Goal: Transaction & Acquisition: Download file/media

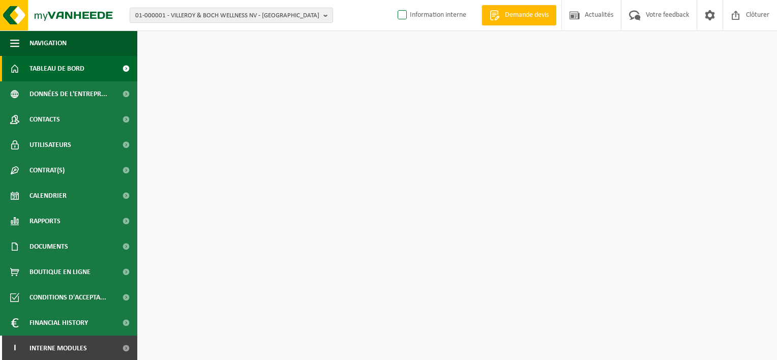
click at [397, 15] on label "Information interne" at bounding box center [430, 15] width 71 height 15
click at [394, 0] on input "Information interne" at bounding box center [393, -1] width 1 height 1
checkbox input "true"
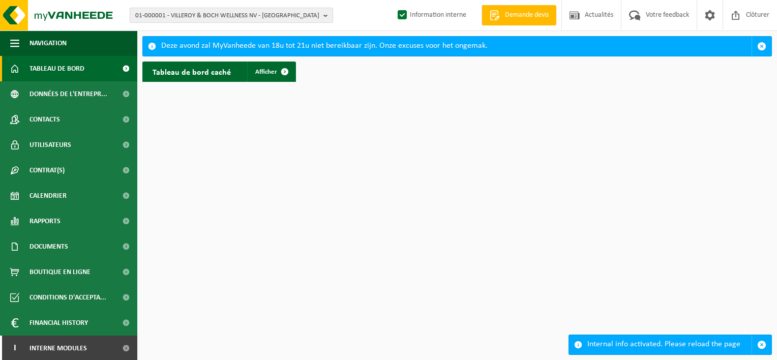
click at [323, 14] on button "01-000001 - VILLEROY & BOCH WELLNESS NV - ROESELARE" at bounding box center [231, 15] width 203 height 15
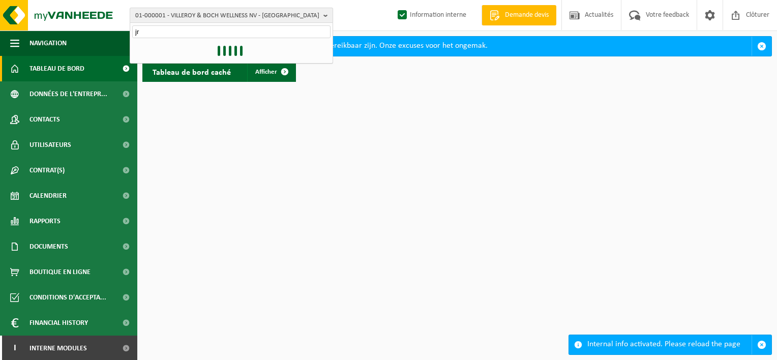
type input "jrj"
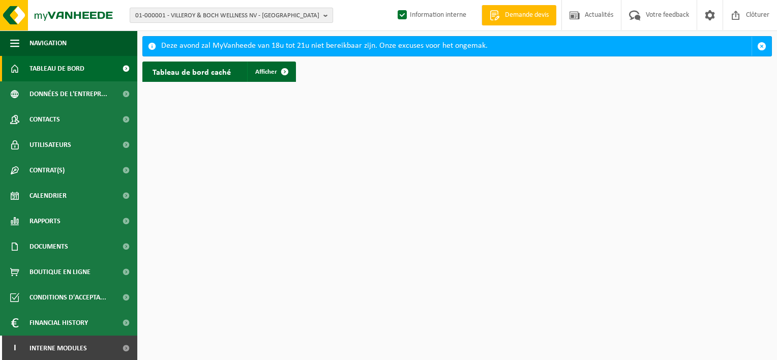
click at [323, 14] on button "01-000001 - VILLEROY & BOCH WELLNESS NV - ROESELARE" at bounding box center [231, 15] width 203 height 15
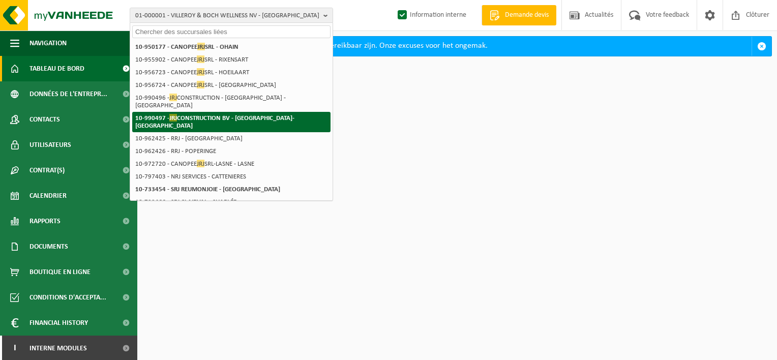
click at [303, 112] on li "10-990497 - JRJ CONSTRUCTION BV - SINT-STEVENS-WOLUWE" at bounding box center [231, 122] width 198 height 20
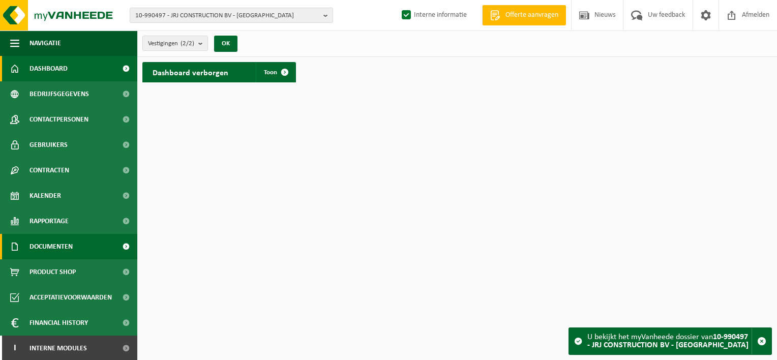
click at [45, 246] on span "Documenten" at bounding box center [50, 246] width 43 height 25
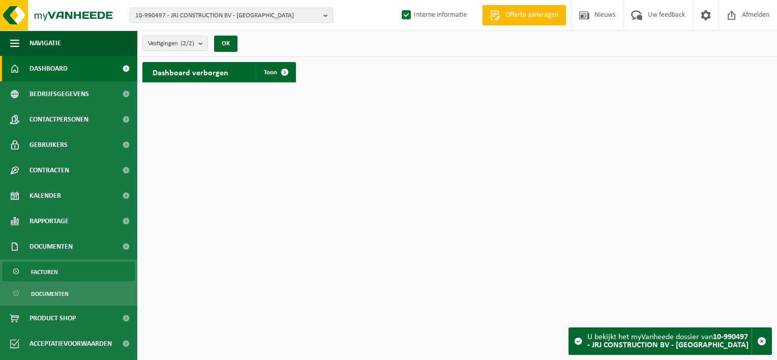
click at [46, 267] on span "Facturen" at bounding box center [44, 271] width 27 height 19
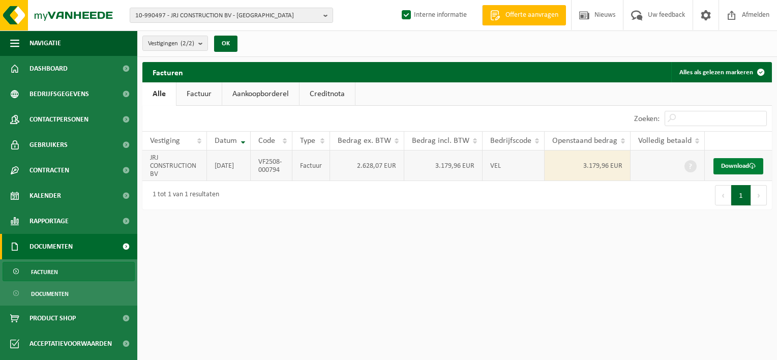
click at [731, 159] on link "Download" at bounding box center [738, 166] width 50 height 16
click at [325, 12] on b "button" at bounding box center [327, 15] width 9 height 14
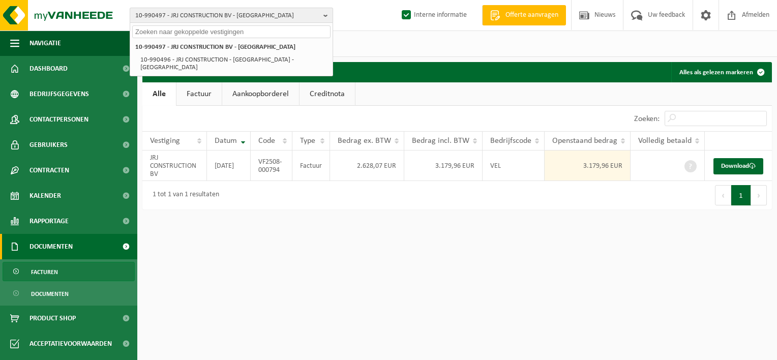
click at [325, 12] on b "button" at bounding box center [327, 15] width 9 height 14
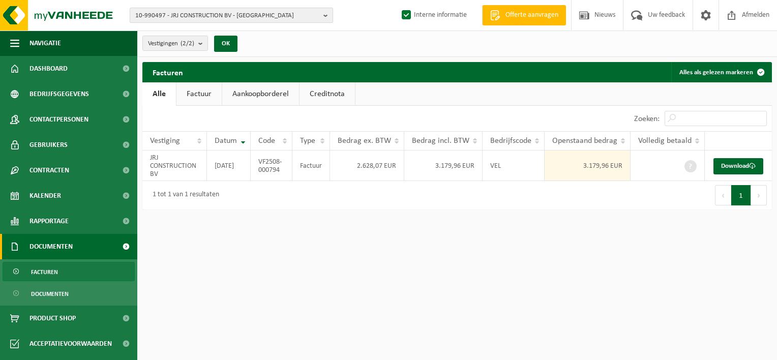
click at [130, 8] on button "10-990497 - JRJ CONSTRUCTION BV - SINT-STEVENS-WOLUWE" at bounding box center [231, 15] width 203 height 15
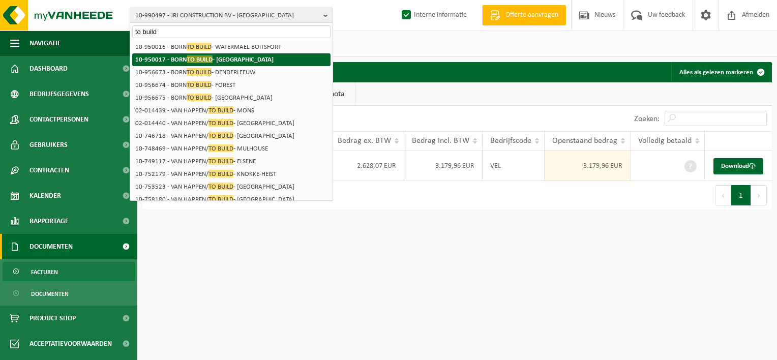
type input "to build"
click at [244, 57] on strong "10-950017 - BORN TO BUILD - BRUXELLES" at bounding box center [204, 59] width 138 height 8
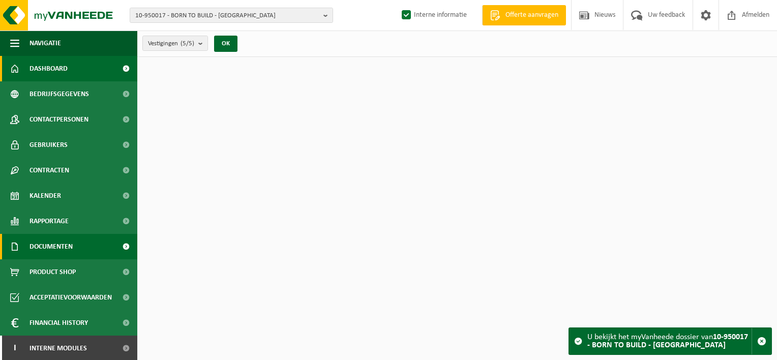
click at [56, 244] on span "Documenten" at bounding box center [50, 246] width 43 height 25
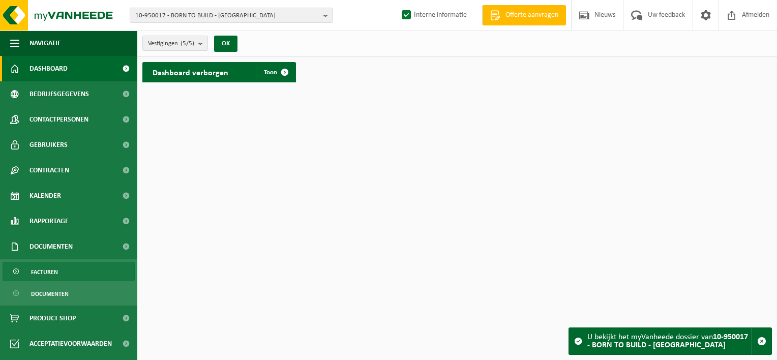
click at [58, 273] on link "Facturen" at bounding box center [69, 271] width 132 height 19
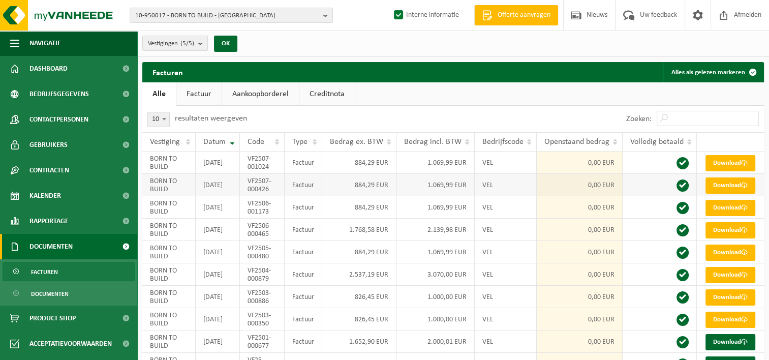
scroll to position [134, 0]
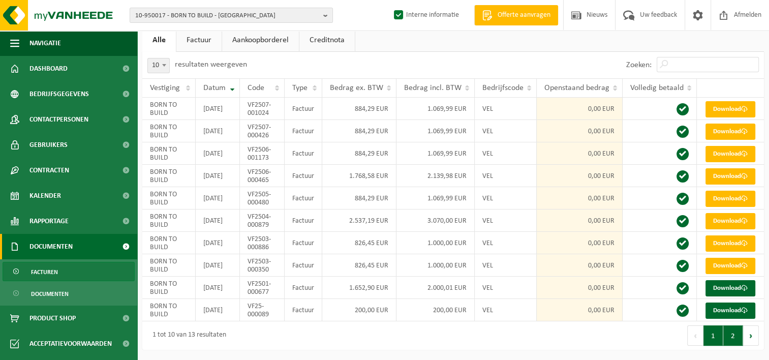
click at [732, 337] on button "2" at bounding box center [733, 335] width 20 height 20
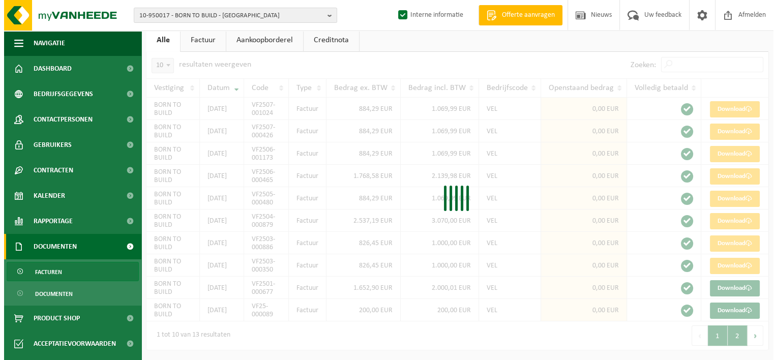
scroll to position [0, 0]
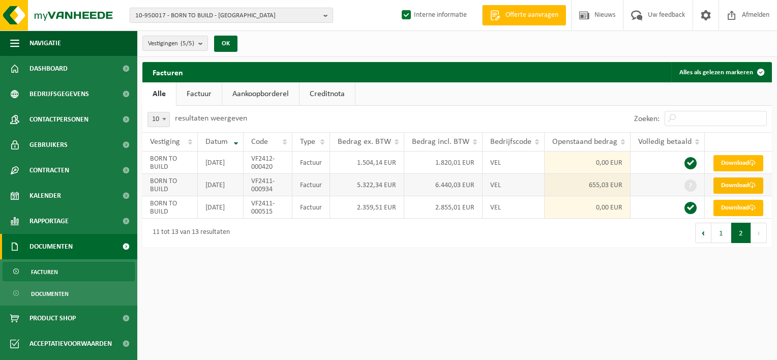
click at [744, 194] on link "Download" at bounding box center [738, 185] width 50 height 16
click at [604, 322] on html "10-950017 - BORN TO BUILD - BRUXELLES 10-950017 - BORN TO BUILD - BRUXELLES 10-…" at bounding box center [388, 180] width 777 height 360
click at [524, 311] on html "10-950017 - BORN TO BUILD - BRUXELLES 10-950017 - BORN TO BUILD - BRUXELLES 10-…" at bounding box center [388, 180] width 777 height 360
click at [324, 17] on b "button" at bounding box center [327, 15] width 9 height 14
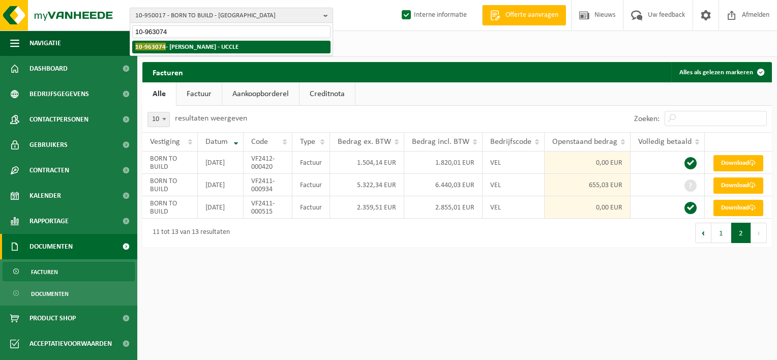
type input "10-963074"
click at [190, 48] on strong "10-963074 - SACHA KECELBUTERS - UCCLE" at bounding box center [186, 47] width 103 height 8
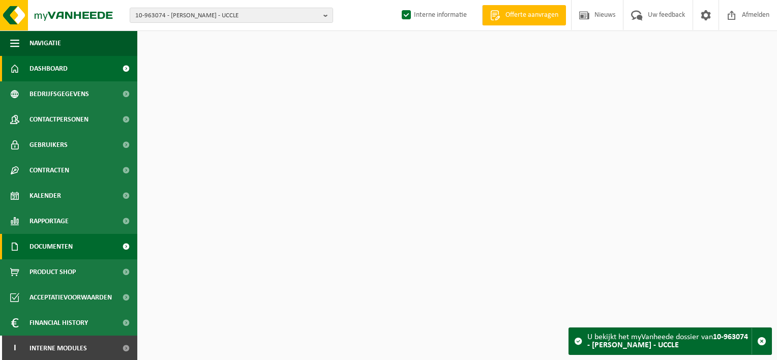
click at [59, 245] on span "Documenten" at bounding box center [50, 246] width 43 height 25
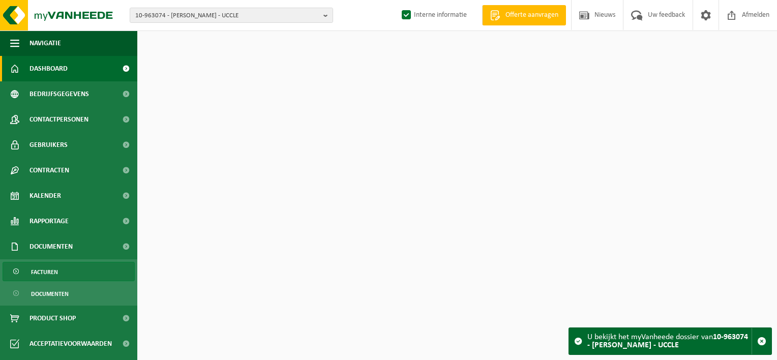
click at [57, 267] on span "Facturen" at bounding box center [44, 271] width 27 height 19
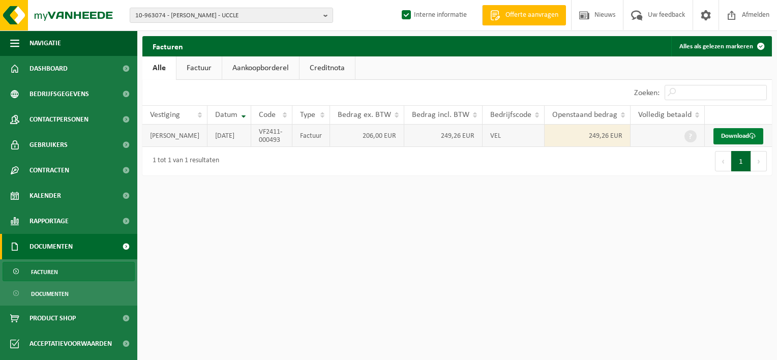
click at [741, 138] on link "Download" at bounding box center [738, 136] width 50 height 16
click at [325, 9] on b "button" at bounding box center [327, 15] width 9 height 14
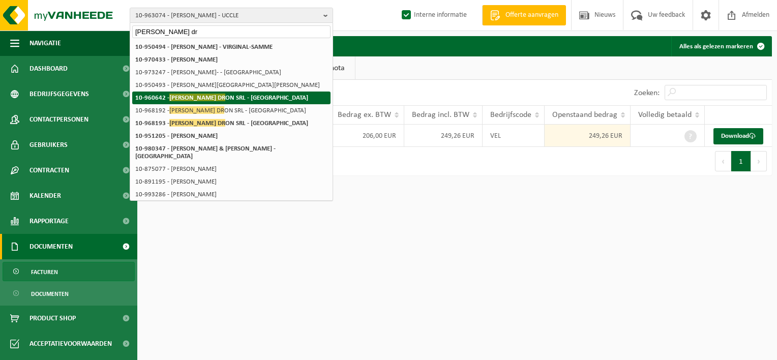
type input "emilien dr"
click at [259, 99] on strong "10-960642 - EMILIEN DR ON SRL - PONT-À-CELLES" at bounding box center [221, 98] width 173 height 8
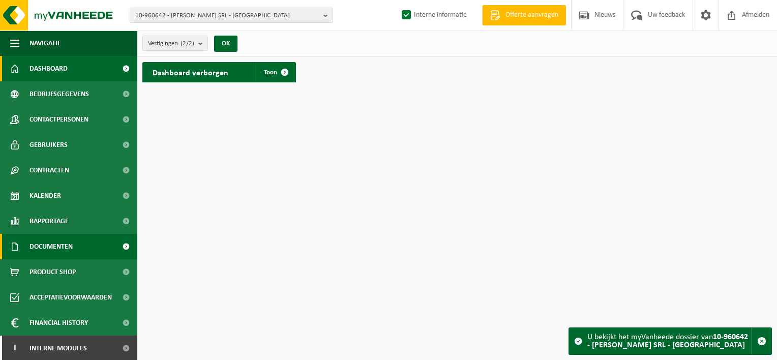
click at [53, 243] on span "Documenten" at bounding box center [50, 246] width 43 height 25
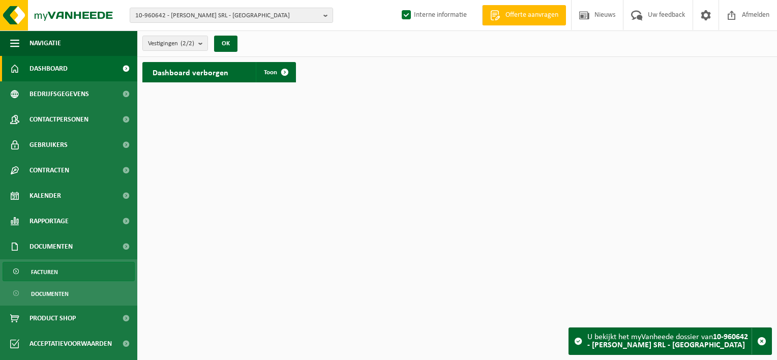
click at [57, 270] on span "Facturen" at bounding box center [44, 271] width 27 height 19
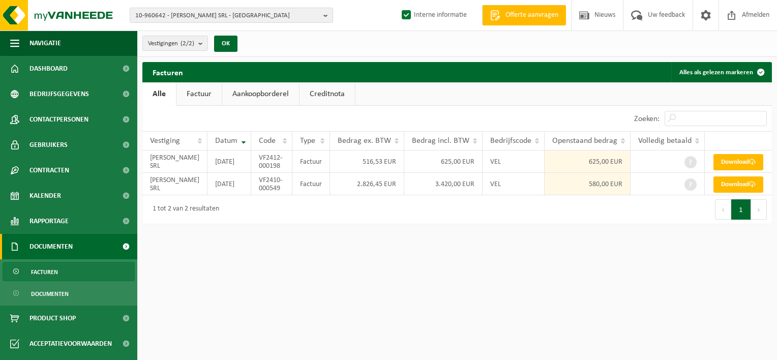
scroll to position [47, 0]
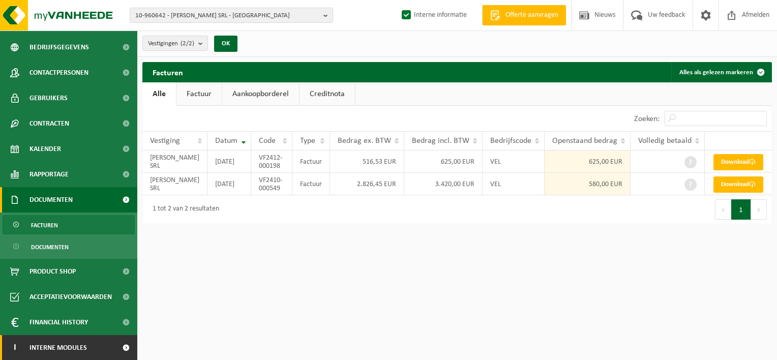
click at [114, 343] on span at bounding box center [125, 347] width 23 height 25
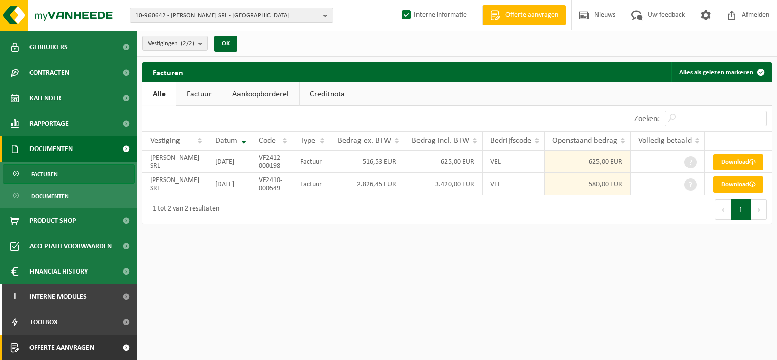
click at [104, 348] on link "Offerte aanvragen" at bounding box center [68, 347] width 137 height 25
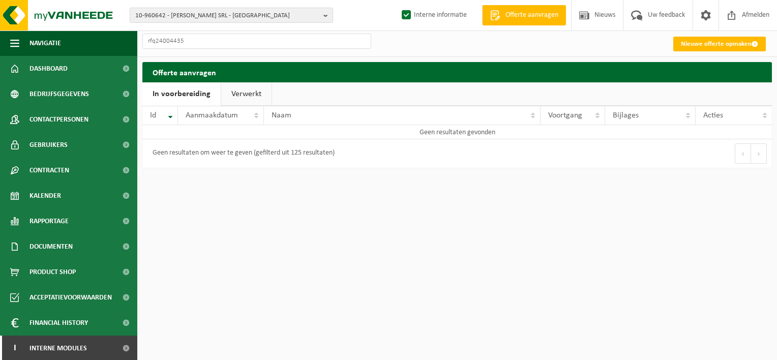
type input "rfq24004435"
click at [254, 93] on link "Verwerkt" at bounding box center [246, 93] width 50 height 23
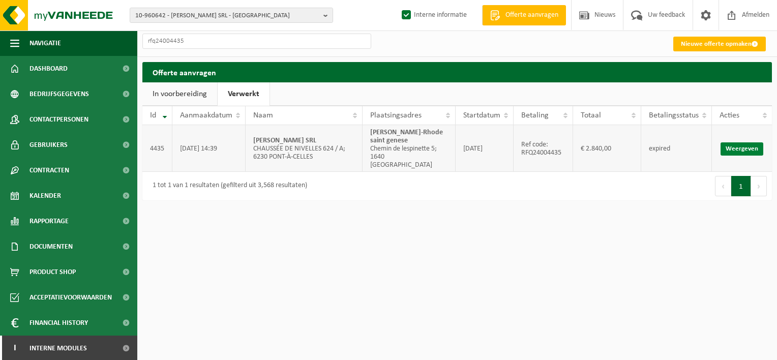
click at [753, 145] on link "Weergeven" at bounding box center [741, 148] width 43 height 13
click at [656, 235] on html "10-960642 - EMILIEN DRON SRL - PONT-À-CELLES 10-960642 - EMILIEN DRON SRL - PON…" at bounding box center [388, 180] width 777 height 360
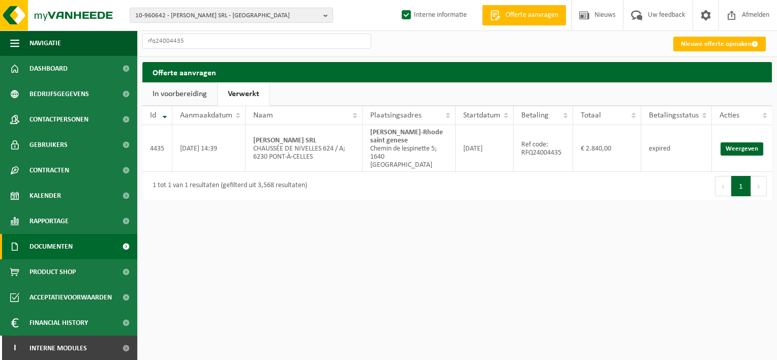
click at [61, 242] on span "Documenten" at bounding box center [50, 246] width 43 height 25
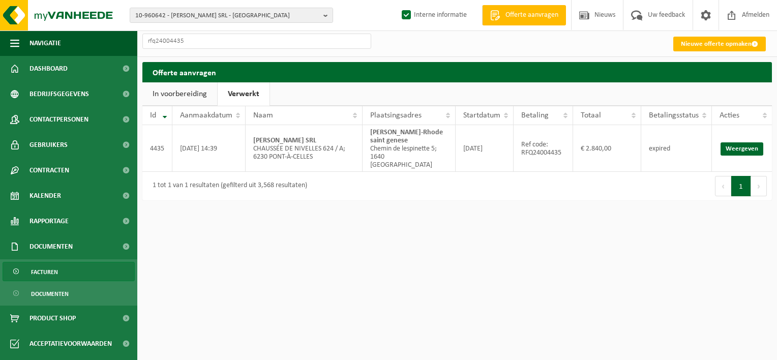
click at [71, 274] on link "Facturen" at bounding box center [69, 271] width 132 height 19
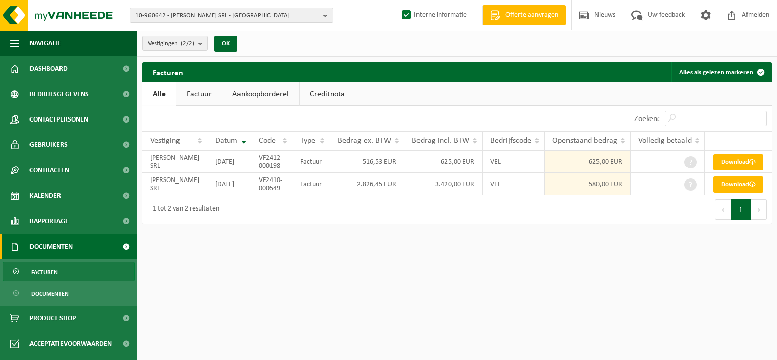
click at [497, 313] on html "10-960642 - [PERSON_NAME] SRL - PONT-À-CELLES 10-960642 - [PERSON_NAME] SRL - P…" at bounding box center [388, 180] width 777 height 360
click at [325, 13] on b "button" at bounding box center [327, 15] width 9 height 14
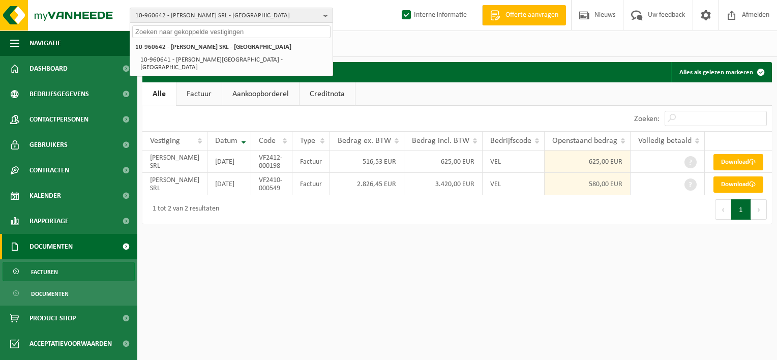
click at [284, 33] on input "text" at bounding box center [231, 31] width 198 height 13
paste input "PATER GERT VERBEKEN SJM"
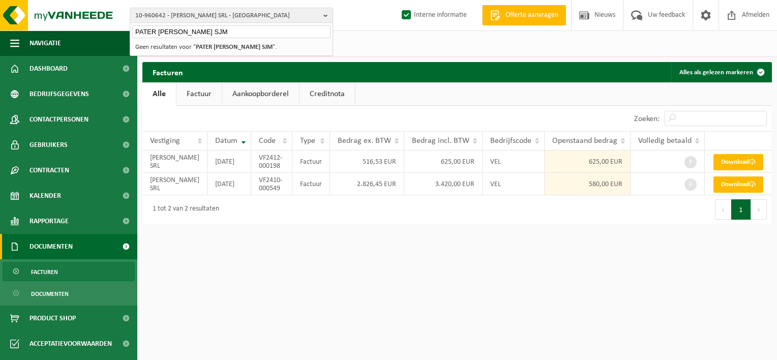
drag, startPoint x: 248, startPoint y: 30, endPoint x: 214, endPoint y: 28, distance: 34.1
click at [214, 28] on input "PATER GERT VERBEKEN SJM" at bounding box center [231, 31] width 198 height 13
type input "P"
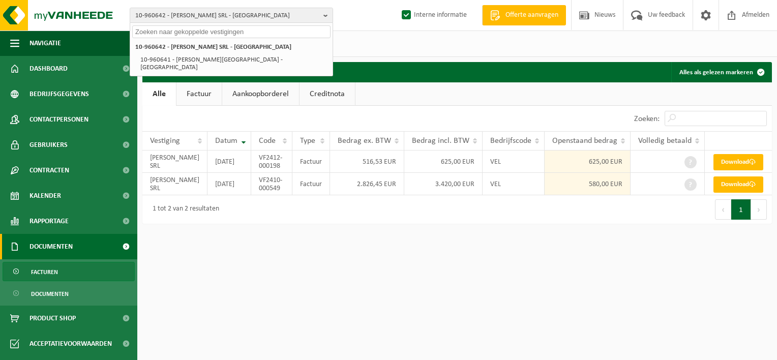
click at [245, 28] on input "text" at bounding box center [231, 31] width 198 height 13
paste input "10-985821"
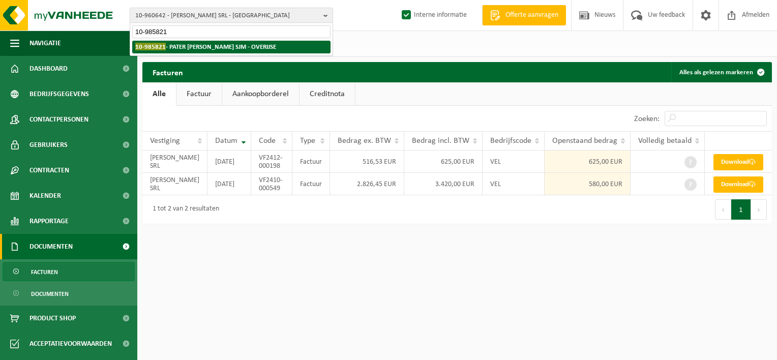
type input "10-985821"
click at [238, 47] on strong "10-985821 - PATER GERT VERBEKEN SJM - OVERIJSE" at bounding box center [205, 47] width 141 height 8
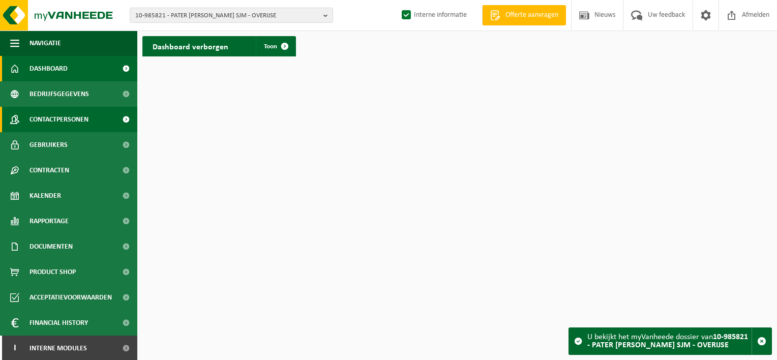
click at [76, 119] on span "Contactpersonen" at bounding box center [58, 119] width 59 height 25
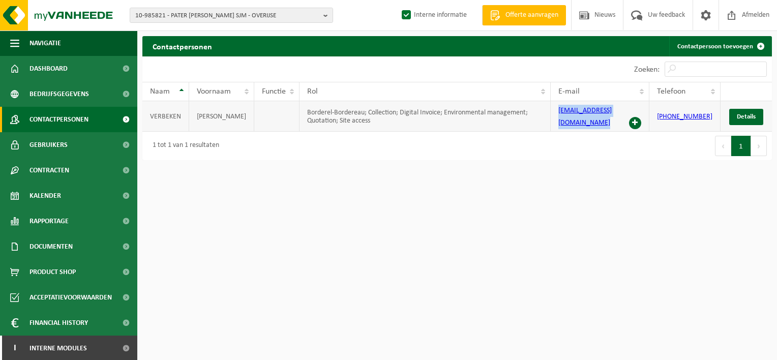
drag, startPoint x: 645, startPoint y: 112, endPoint x: 564, endPoint y: 116, distance: 81.9
click at [564, 116] on td "[EMAIL_ADDRESS][DOMAIN_NAME]" at bounding box center [599, 116] width 99 height 30
copy td "[EMAIL_ADDRESS][DOMAIN_NAME]"
click at [322, 13] on button "10-985821 - PATER [PERSON_NAME] SJM - OVERIJSE" at bounding box center [231, 15] width 203 height 15
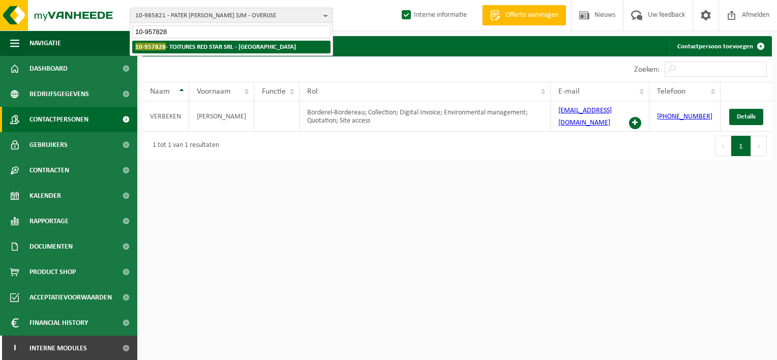
type input "10-957828"
click at [193, 44] on strong "10-957828 - TOITURES RED STAR SRL - [GEOGRAPHIC_DATA]" at bounding box center [215, 47] width 161 height 8
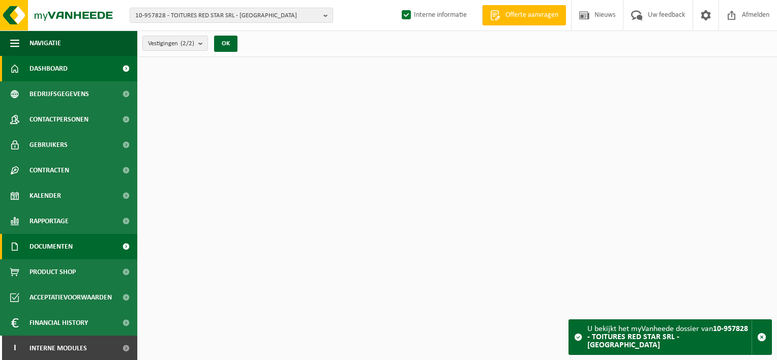
click at [39, 250] on span "Documenten" at bounding box center [50, 246] width 43 height 25
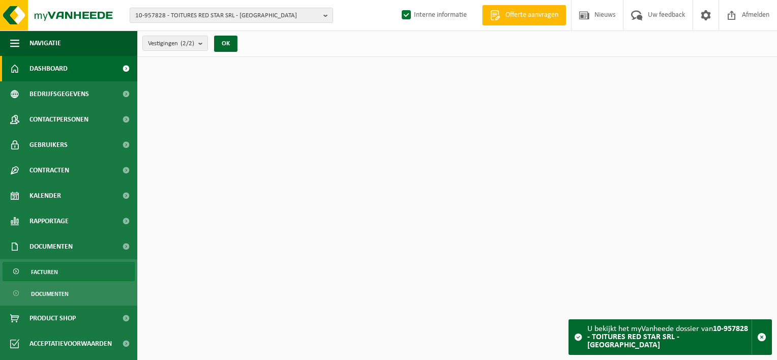
click at [39, 270] on span "Facturen" at bounding box center [44, 271] width 27 height 19
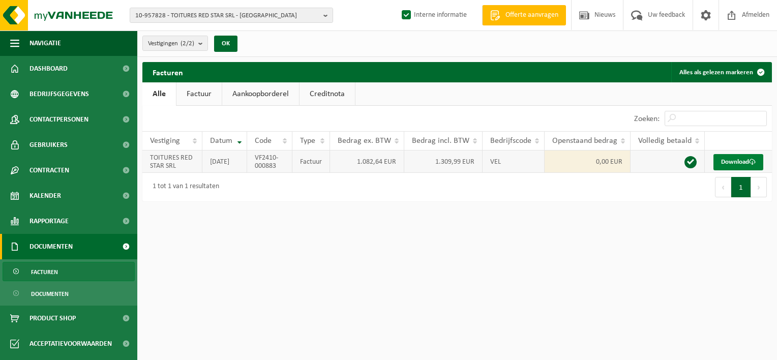
click at [724, 170] on link "Download" at bounding box center [738, 162] width 50 height 16
click at [504, 281] on html "10-957828 - TOITURES RED STAR SRL - WOLUWE-SAINT-LAMBERT 10-957828 - TOITURES R…" at bounding box center [388, 180] width 777 height 360
click at [495, 262] on html "10-957828 - TOITURES RED STAR SRL - WOLUWE-SAINT-LAMBERT 10-957828 - TOITURES R…" at bounding box center [388, 180] width 777 height 360
click at [584, 245] on html "10-957828 - TOITURES RED STAR SRL - WOLUWE-SAINT-LAMBERT 10-957828 - TOITURES R…" at bounding box center [388, 180] width 777 height 360
click at [326, 15] on b "button" at bounding box center [327, 15] width 9 height 14
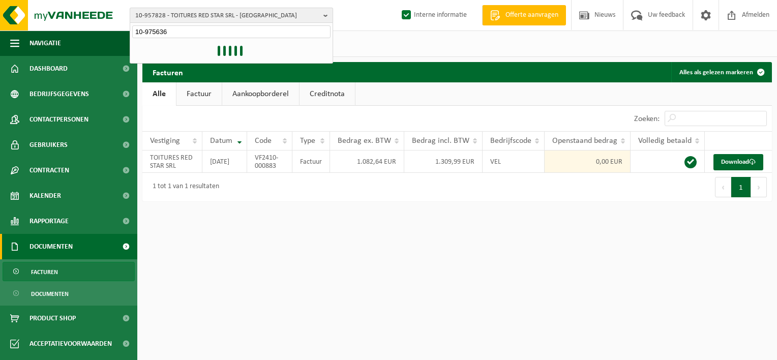
type input "10-975636"
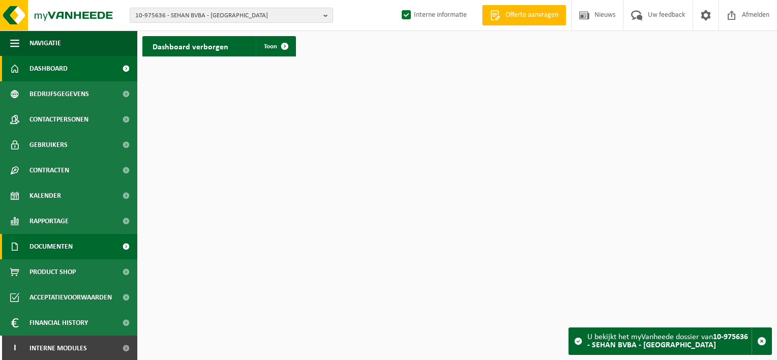
click at [73, 250] on link "Documenten" at bounding box center [68, 246] width 137 height 25
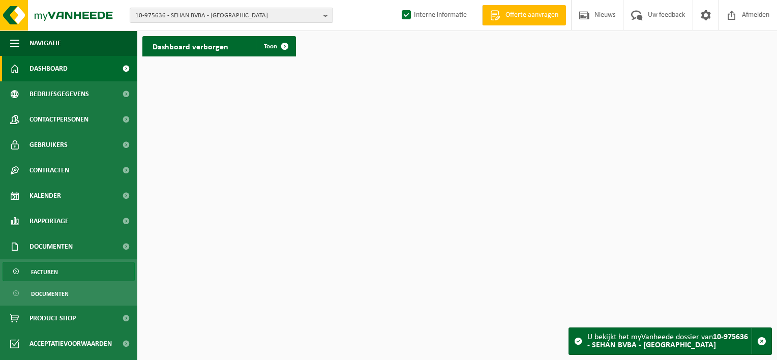
click at [74, 268] on link "Facturen" at bounding box center [69, 271] width 132 height 19
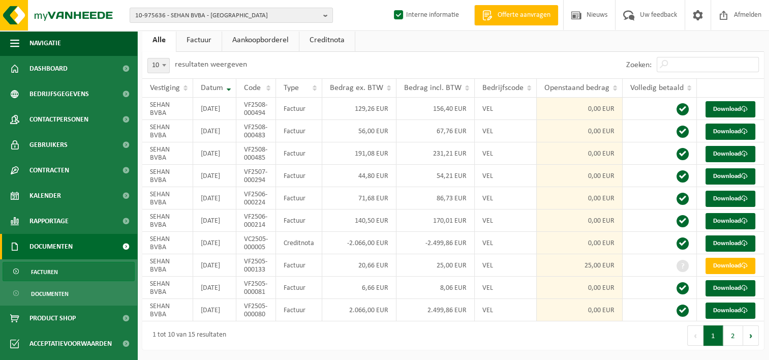
scroll to position [108, 0]
click at [762, 355] on div "Navigatie Offerte aanvragen Nieuws Uw feedback Afmelden Dashboard Bedrijfsgegev…" at bounding box center [384, 166] width 769 height 388
click at [737, 258] on link "Download" at bounding box center [730, 266] width 50 height 16
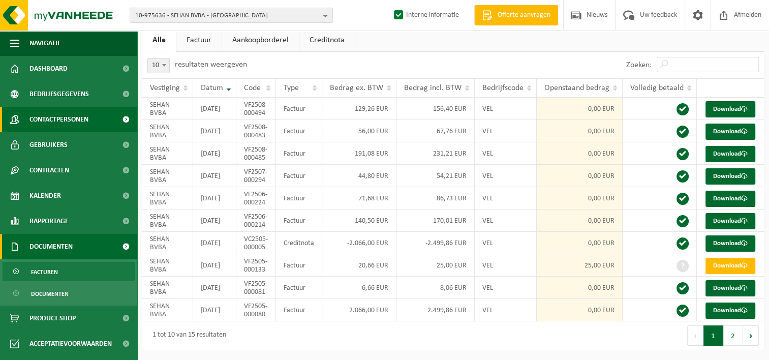
click at [59, 118] on span "Contactpersonen" at bounding box center [58, 119] width 59 height 25
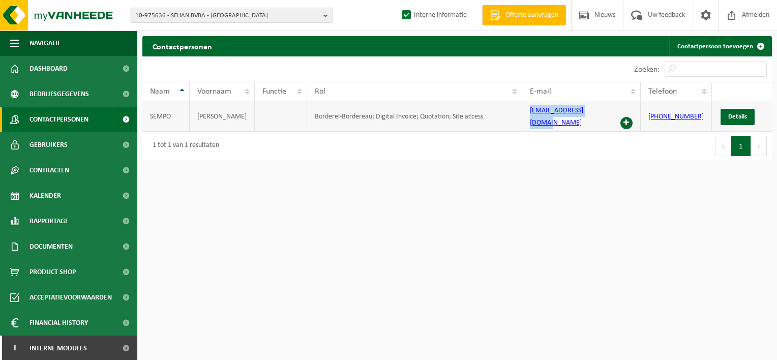
drag, startPoint x: 604, startPoint y: 115, endPoint x: 530, endPoint y: 111, distance: 74.3
click at [530, 111] on td "[EMAIL_ADDRESS][DOMAIN_NAME]" at bounding box center [581, 116] width 118 height 30
copy link "[EMAIL_ADDRESS][DOMAIN_NAME]"
click at [325, 16] on b "button" at bounding box center [327, 15] width 9 height 14
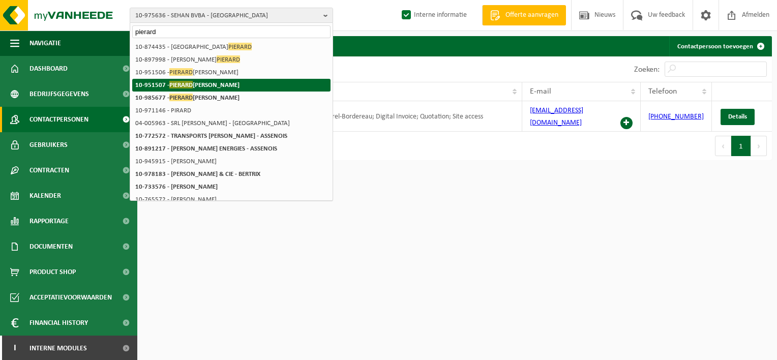
type input "pierard"
click at [239, 85] on strong "10-951507 - [PERSON_NAME]" at bounding box center [187, 85] width 104 height 8
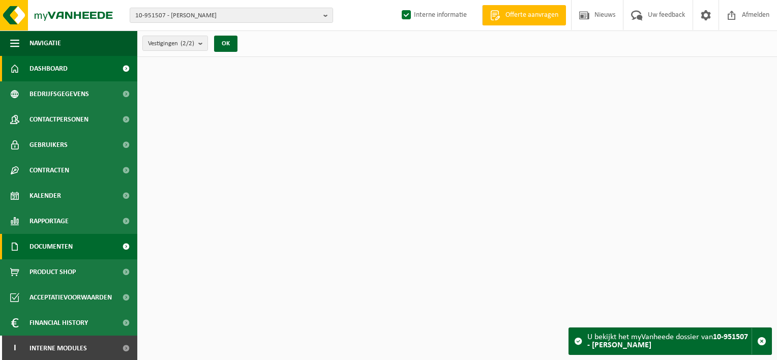
click at [55, 244] on span "Documenten" at bounding box center [50, 246] width 43 height 25
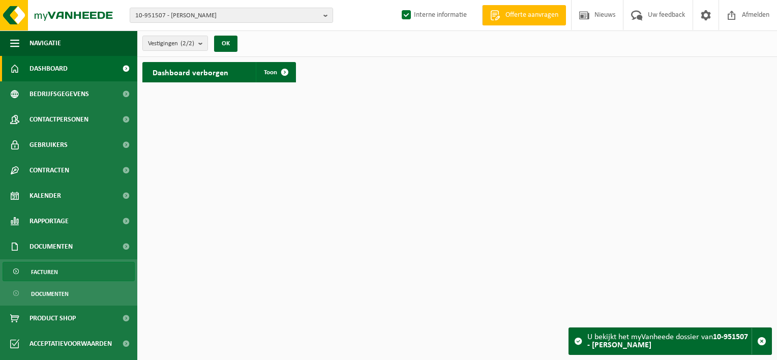
click at [55, 269] on span "Facturen" at bounding box center [44, 271] width 27 height 19
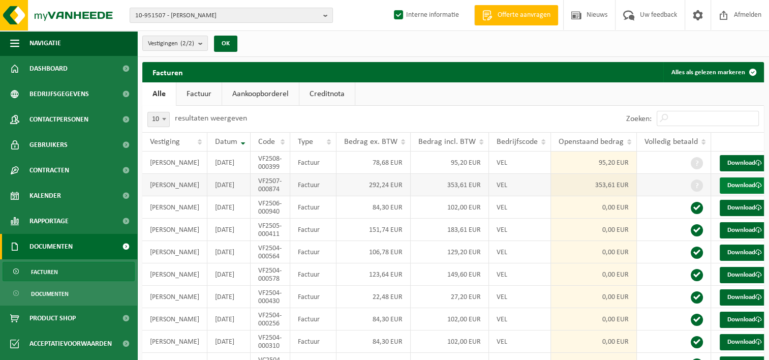
click at [736, 192] on link "Download" at bounding box center [745, 185] width 50 height 16
click at [737, 164] on link "Download" at bounding box center [745, 163] width 50 height 16
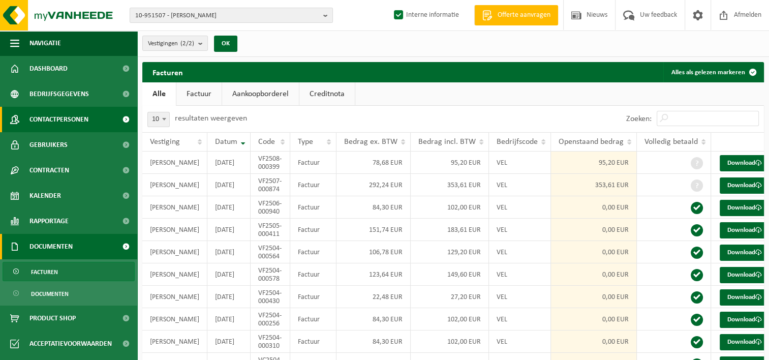
click at [51, 117] on span "Contactpersonen" at bounding box center [58, 119] width 59 height 25
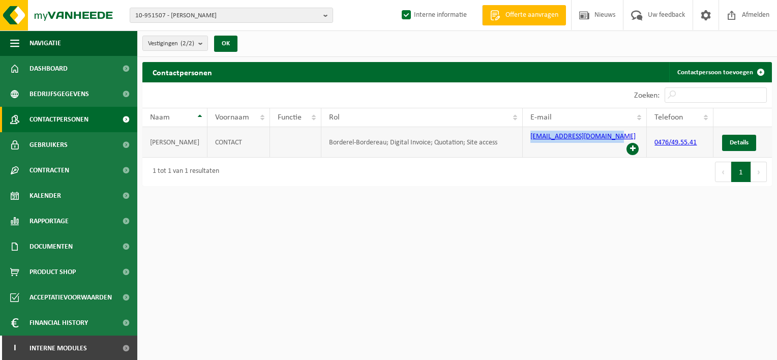
drag, startPoint x: 611, startPoint y: 137, endPoint x: 522, endPoint y: 142, distance: 88.6
click at [522, 142] on td "[EMAIL_ADDRESS][DOMAIN_NAME]" at bounding box center [584, 142] width 125 height 30
copy link "[EMAIL_ADDRESS][DOMAIN_NAME]"
click at [327, 15] on b "button" at bounding box center [327, 15] width 9 height 14
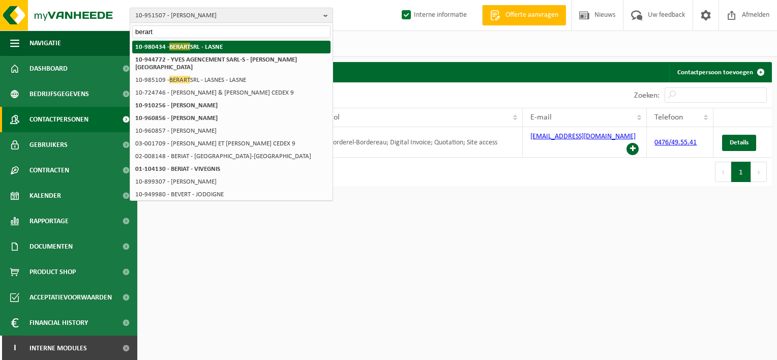
type input "berart"
click at [239, 43] on li "10-980434 - BERART SRL - LASNE" at bounding box center [231, 47] width 198 height 13
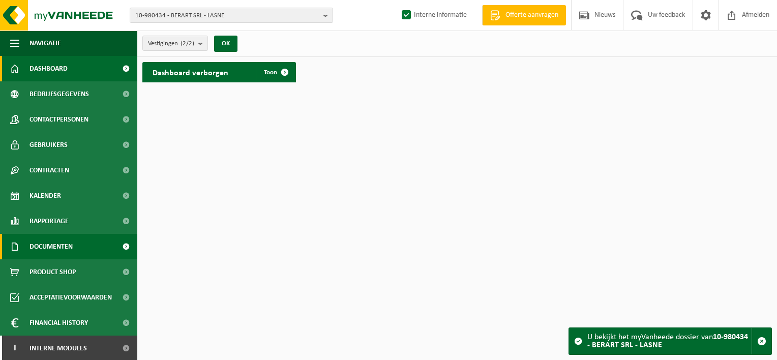
click at [73, 245] on span "Documenten" at bounding box center [50, 246] width 43 height 25
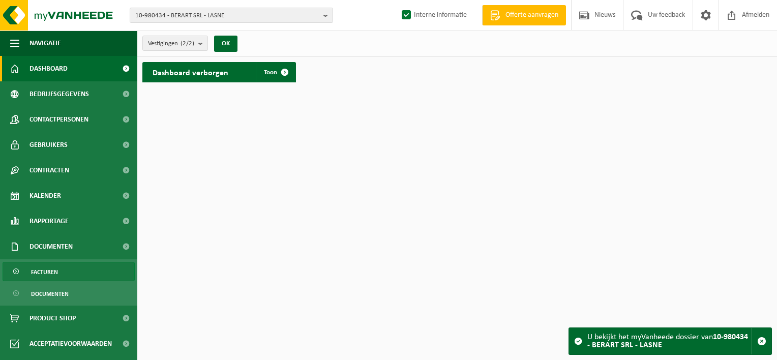
click at [72, 266] on link "Facturen" at bounding box center [69, 271] width 132 height 19
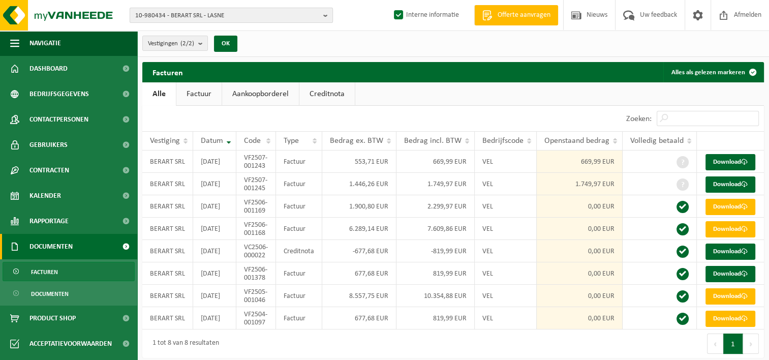
click at [322, 18] on button "10-980434 - BERART SRL - LASNE" at bounding box center [231, 15] width 203 height 15
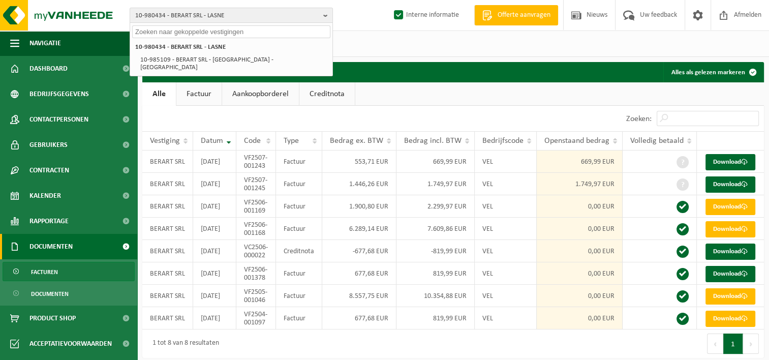
click at [284, 34] on input "text" at bounding box center [231, 31] width 198 height 13
paste input "10-986498"
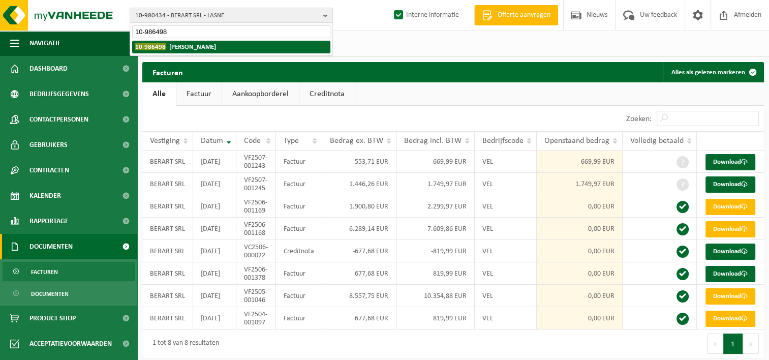
type input "10-986498"
click at [257, 44] on li "10-986498 - JUSTINE LENELLE - RIXENSART" at bounding box center [231, 47] width 198 height 13
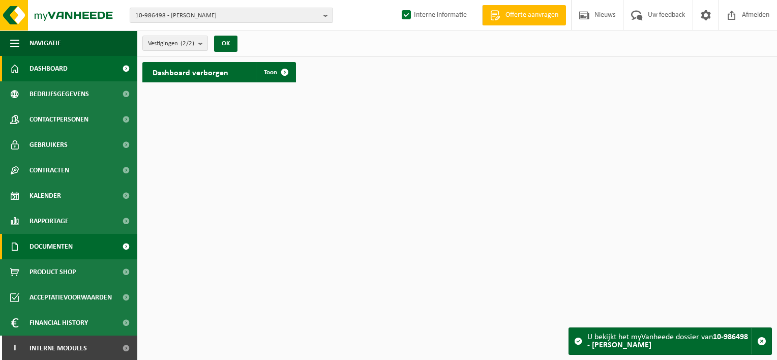
click at [84, 243] on link "Documenten" at bounding box center [68, 246] width 137 height 25
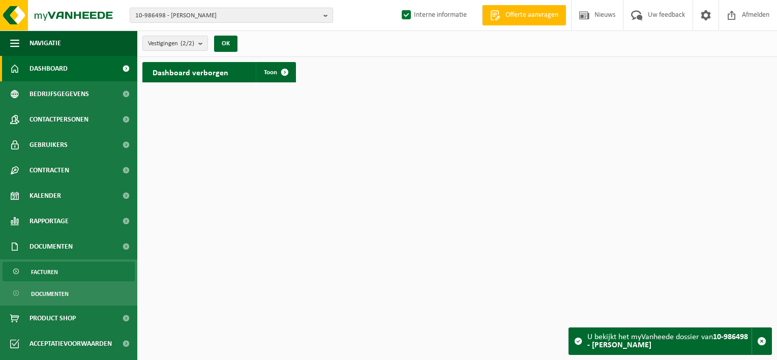
click at [71, 277] on link "Facturen" at bounding box center [69, 271] width 132 height 19
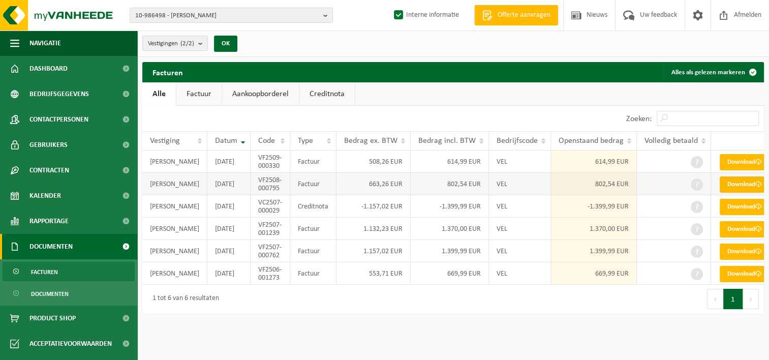
click at [738, 193] on link "Download" at bounding box center [745, 184] width 50 height 16
